Goal: Task Accomplishment & Management: Complete application form

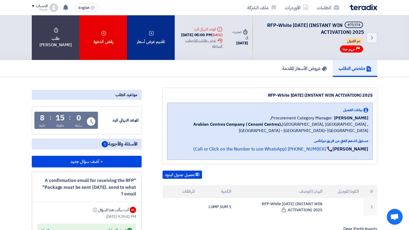
click at [135, 39] on div "تقديم عرض أسعار" at bounding box center [151, 37] width 48 height 45
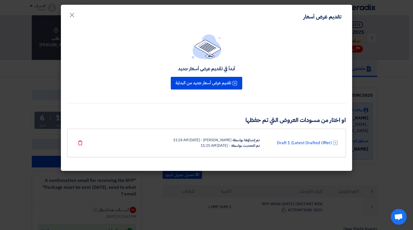
click at [286, 148] on div "Draft 1 (Latest Drafted Offer) تم إنشاؤها بواسطة [PERSON_NAME] - [DATE] 11:24 A…" at bounding box center [206, 143] width 263 height 11
click at [292, 145] on link "Draft 1 (Latest Drafted Offer)" at bounding box center [304, 143] width 55 height 6
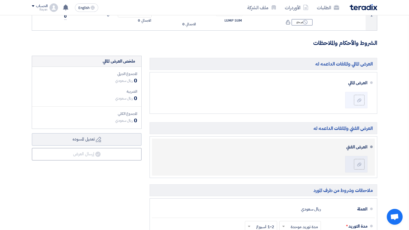
scroll to position [100, 0]
click at [355, 161] on label at bounding box center [359, 164] width 11 height 11
click at [0, 0] on input "file" at bounding box center [0, 0] width 0 height 0
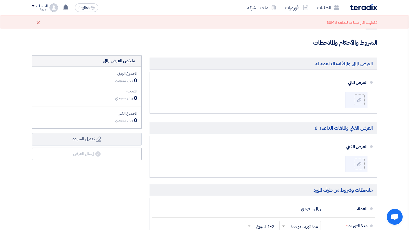
click at [379, 113] on div "العرض المالي والملفات الداعمه له العرض المالي" at bounding box center [262, 192] width 235 height 273
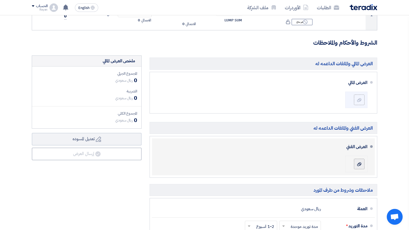
click at [364, 164] on label at bounding box center [359, 164] width 11 height 11
click at [0, 0] on input "file" at bounding box center [0, 0] width 0 height 0
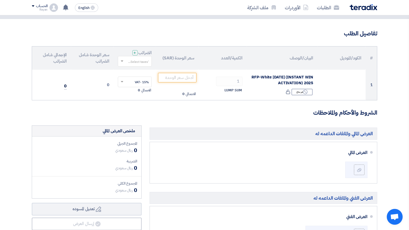
scroll to position [31, 0]
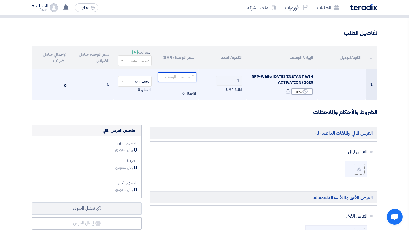
click at [182, 81] on input "number" at bounding box center [177, 77] width 38 height 10
paste input "1050692.50"
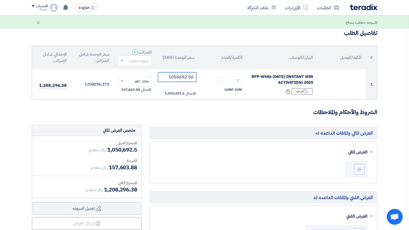
type input "1050692.50"
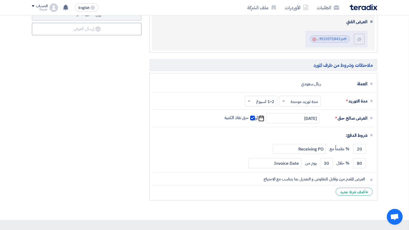
scroll to position [120, 0]
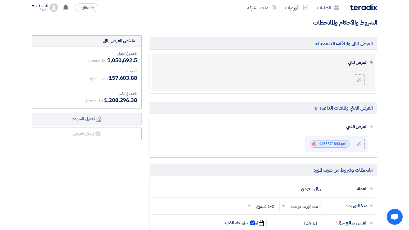
click at [352, 79] on div at bounding box center [356, 80] width 15 height 11
click at [355, 81] on label at bounding box center [359, 80] width 11 height 11
click at [0, 0] on input "file" at bounding box center [0, 0] width 0 height 0
click at [354, 82] on label at bounding box center [359, 80] width 11 height 11
click at [0, 0] on input "file" at bounding box center [0, 0] width 0 height 0
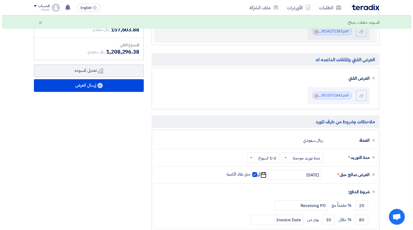
scroll to position [169, 0]
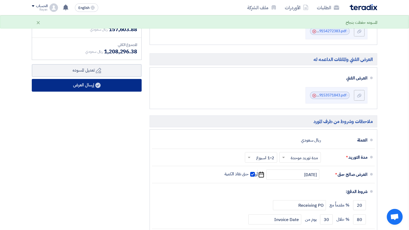
click at [98, 88] on button "إرسال العرض" at bounding box center [87, 85] width 110 height 13
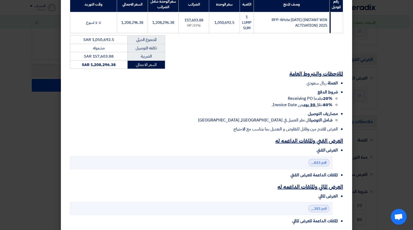
scroll to position [116, 0]
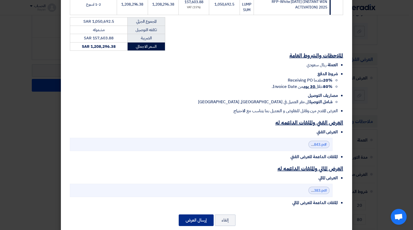
click at [189, 215] on button "إرسال العرض" at bounding box center [196, 221] width 35 height 12
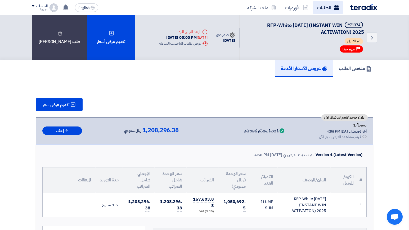
click at [315, 7] on link "الطلبات" at bounding box center [327, 7] width 31 height 12
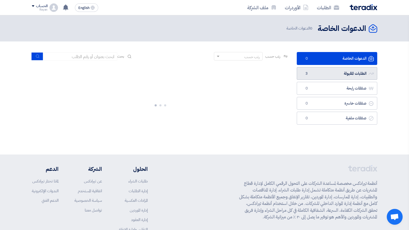
click at [311, 70] on link "الطلبات المقبولة الطلبات المقبولة 3" at bounding box center [336, 73] width 80 height 13
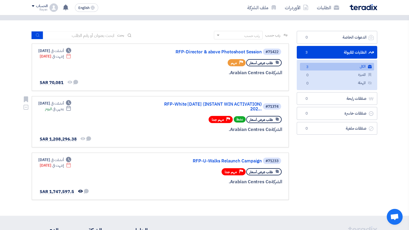
scroll to position [21, 0]
click at [214, 134] on div "#71374 RFP-White [DATE] (INSTANT WIN ACTIVATION) 202... طلب عرض أسعار نشط Prior…" at bounding box center [218, 122] width 127 height 43
